Goal: Task Accomplishment & Management: Complete application form

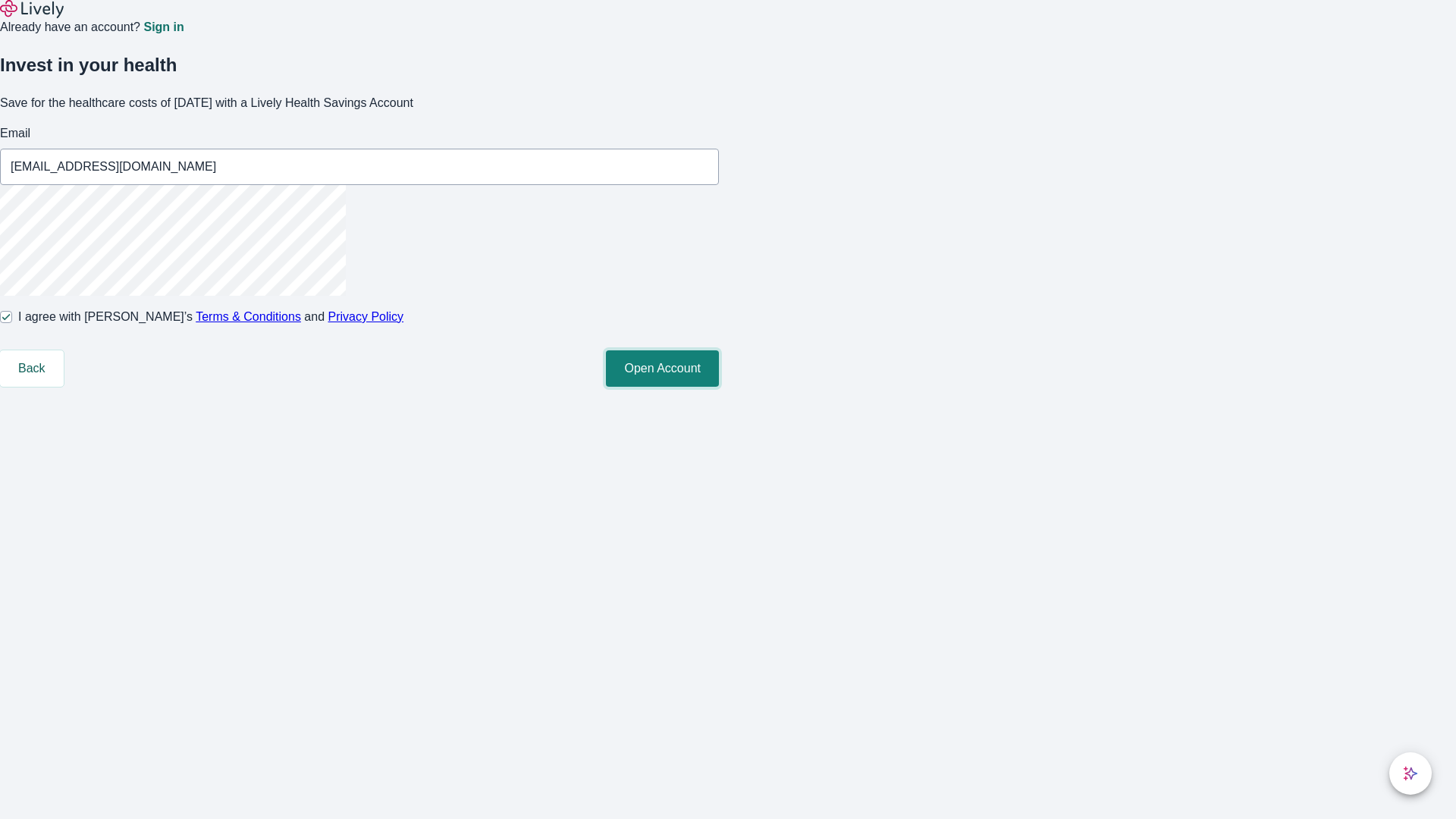
click at [718, 386] on button "Open Account" at bounding box center [662, 369] width 113 height 37
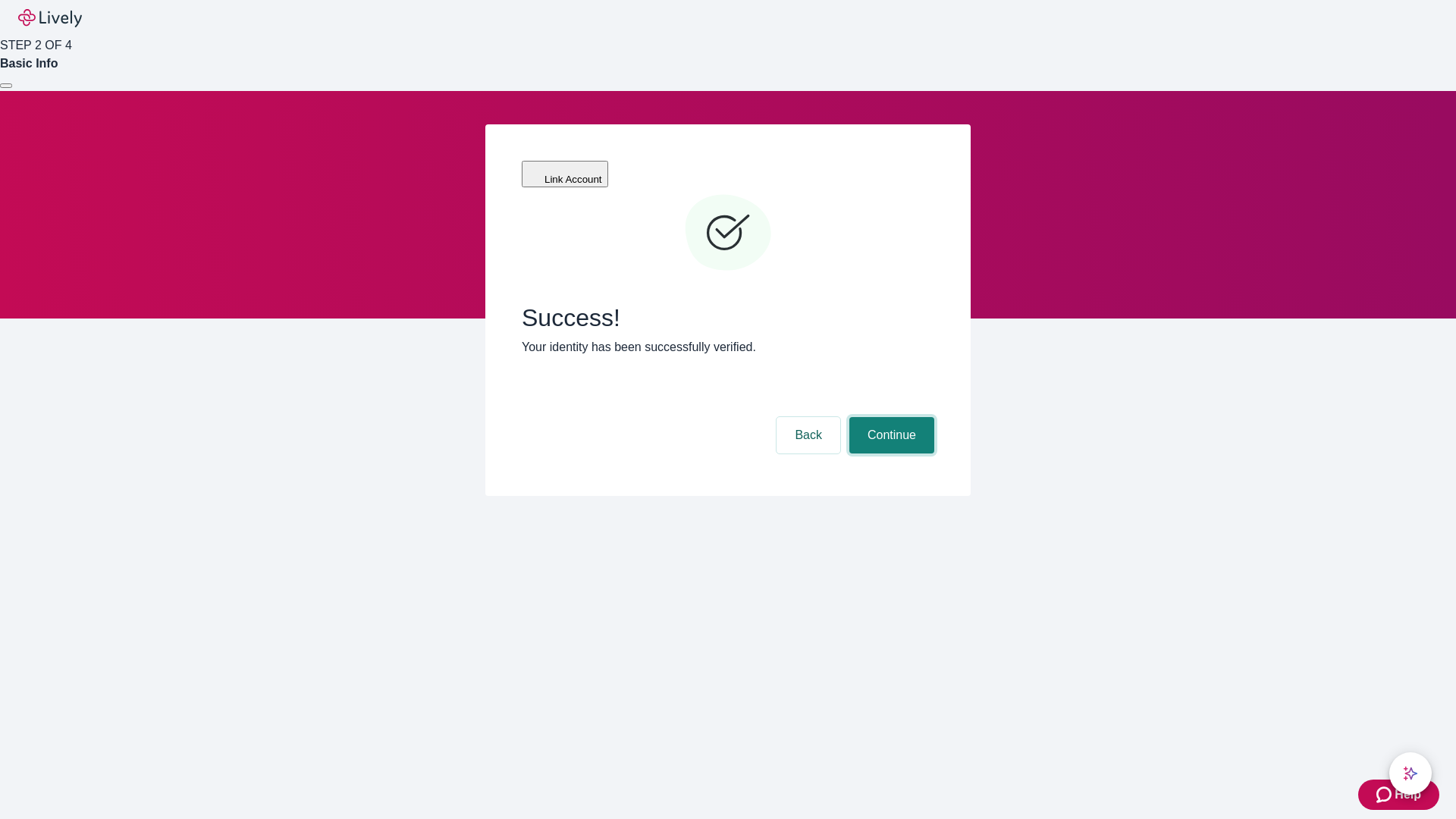
click at [889, 417] on button "Continue" at bounding box center [891, 435] width 85 height 37
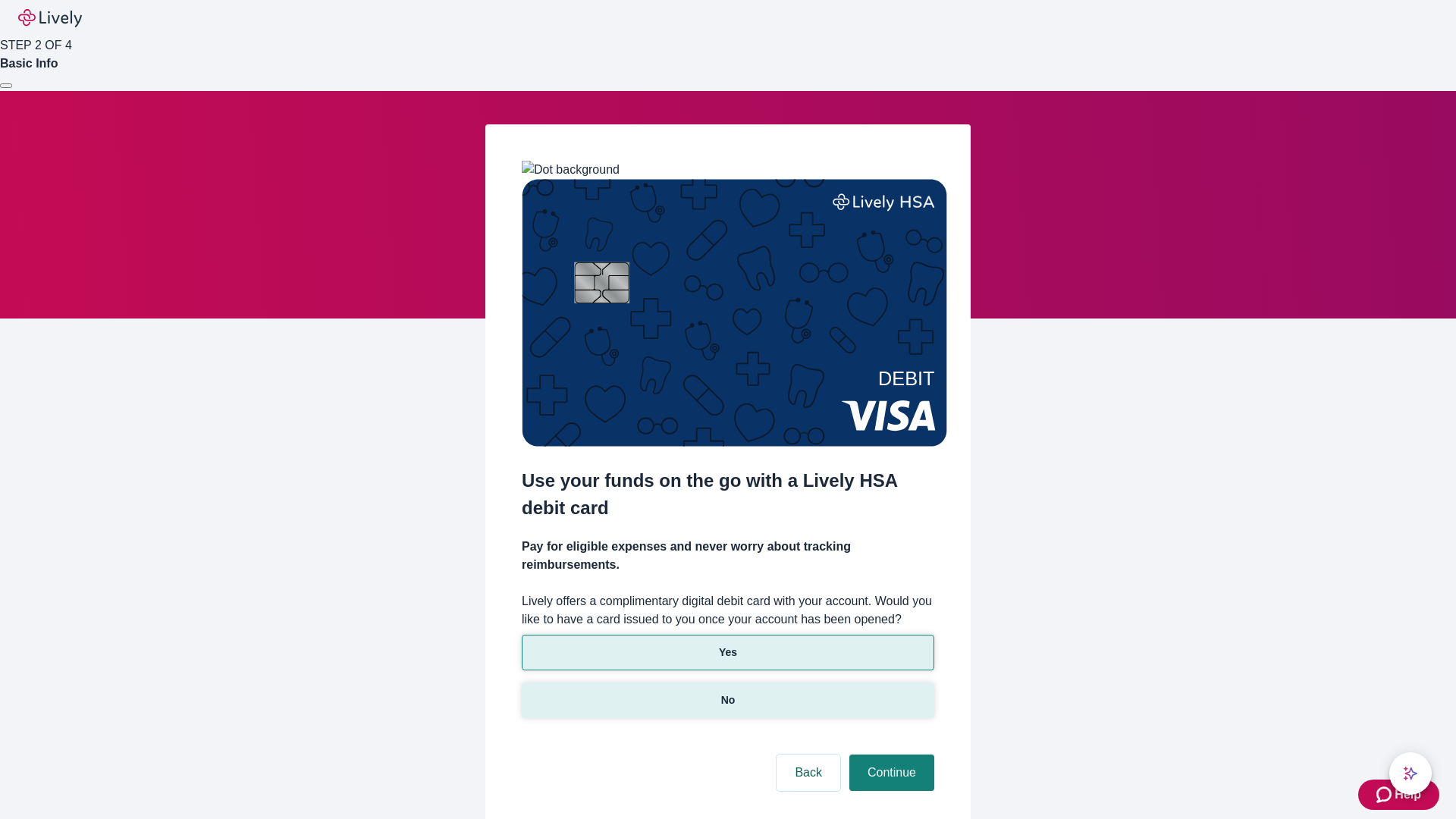
click at [727, 693] on p "No" at bounding box center [728, 700] width 15 height 16
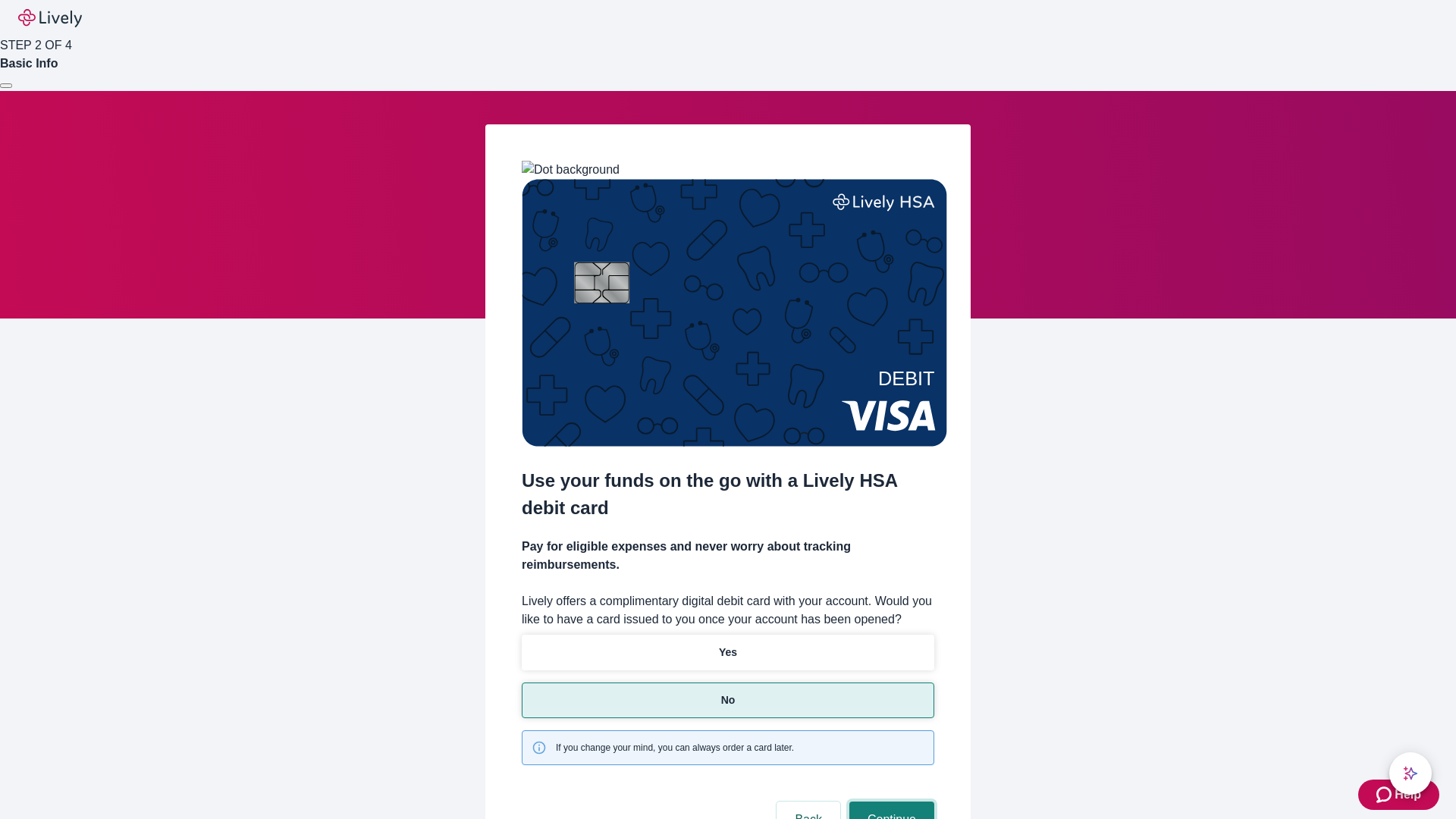
click at [889, 802] on button "Continue" at bounding box center [891, 820] width 85 height 37
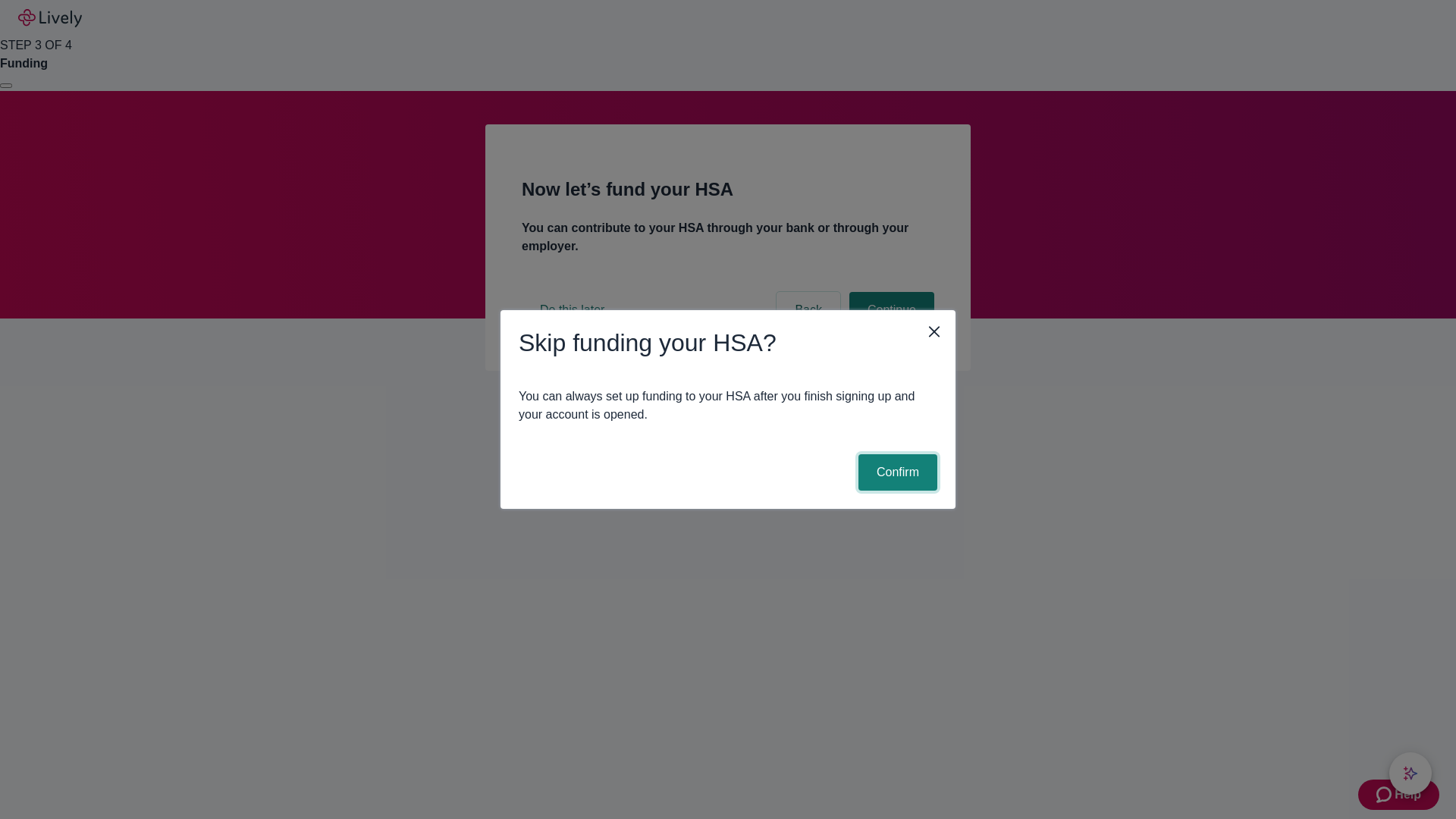
click at [895, 473] on button "Confirm" at bounding box center [898, 473] width 79 height 37
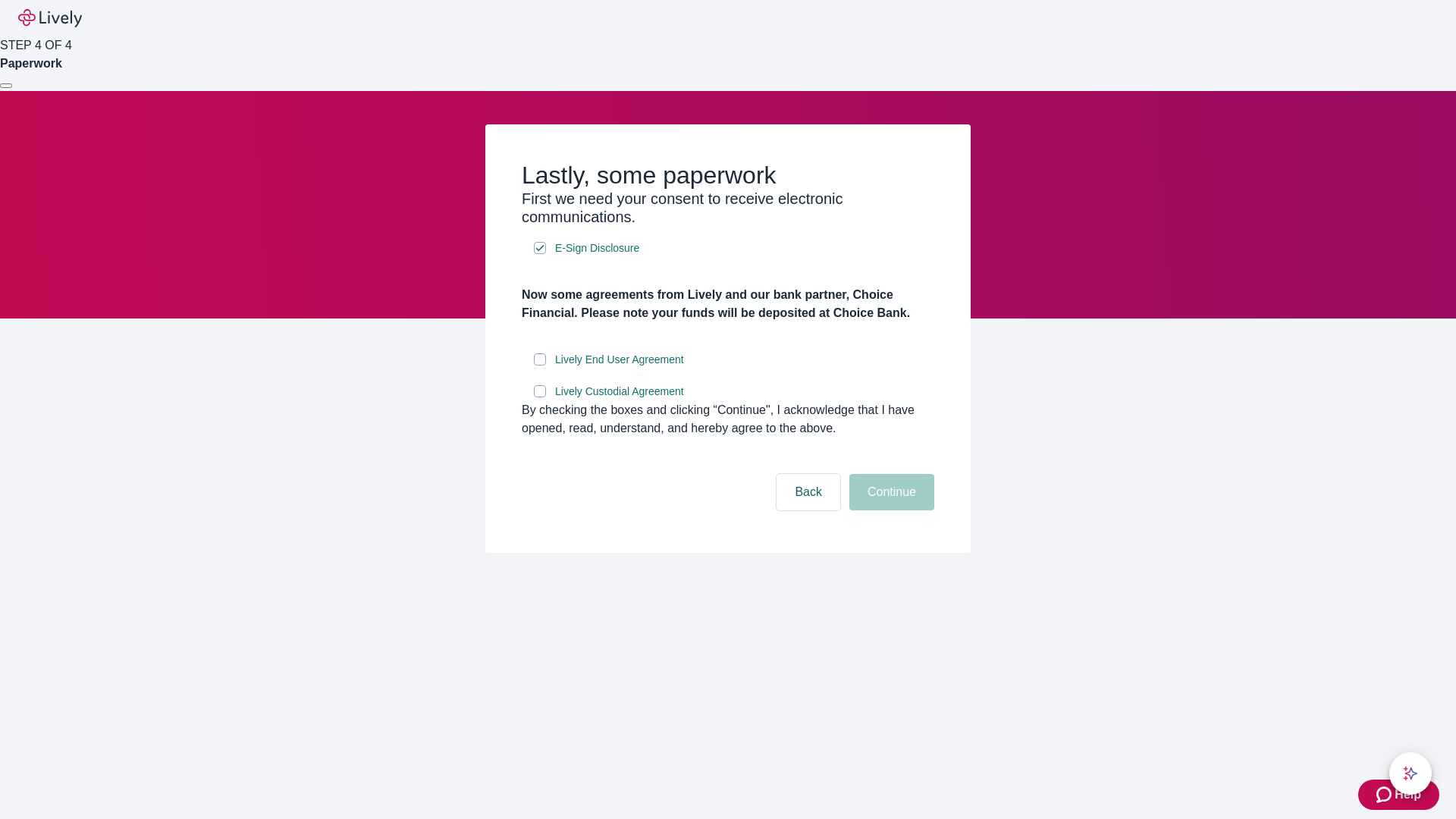
click at [540, 365] on input "Lively End User Agreement" at bounding box center [539, 359] width 12 height 12
checkbox input "true"
click at [540, 398] on input "Lively Custodial Agreement" at bounding box center [539, 391] width 12 height 12
checkbox input "true"
click at [889, 511] on button "Continue" at bounding box center [891, 492] width 85 height 37
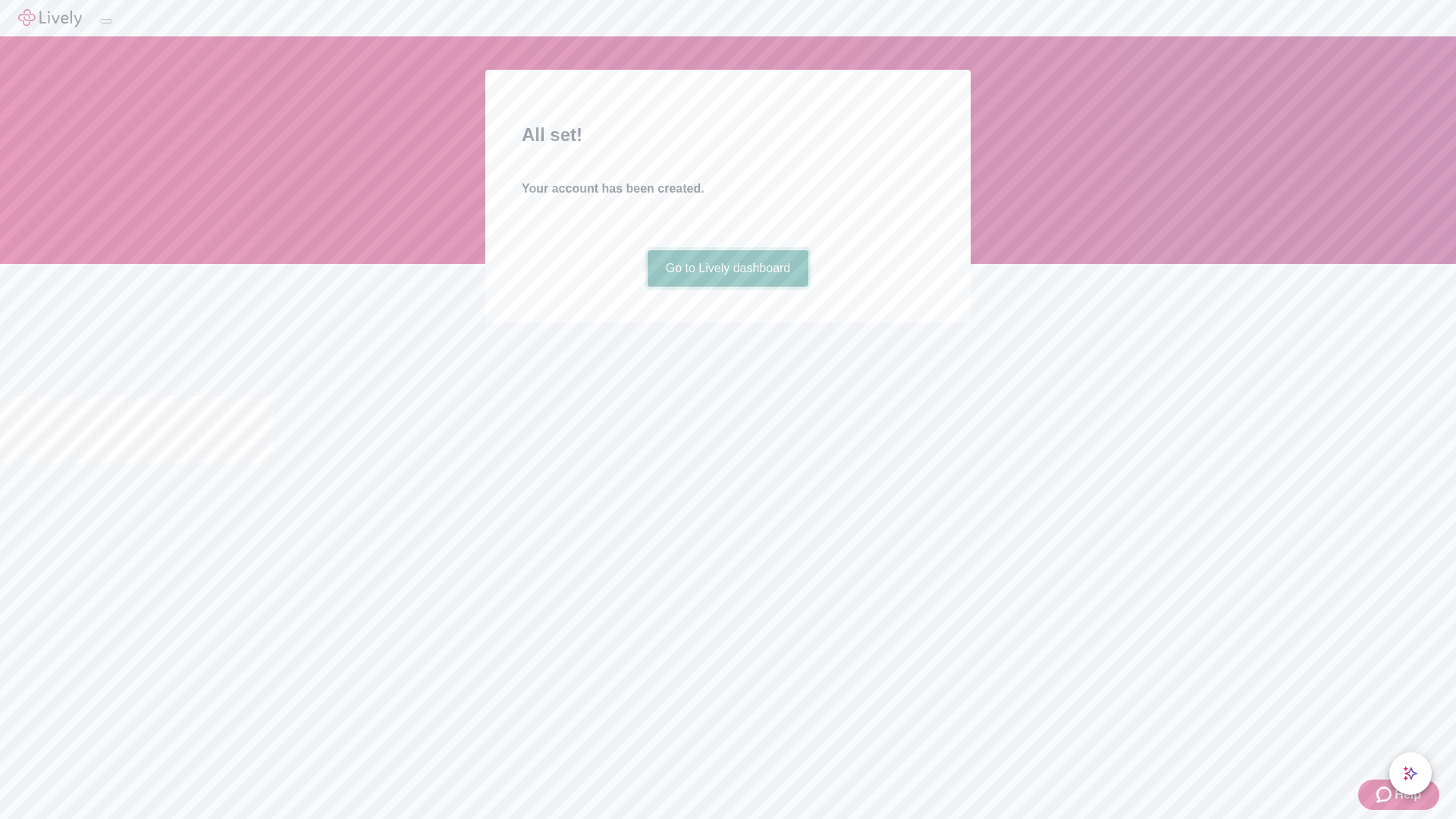
click at [727, 287] on link "Go to Lively dashboard" at bounding box center [728, 269] width 162 height 37
